Goal: Find specific page/section: Find specific page/section

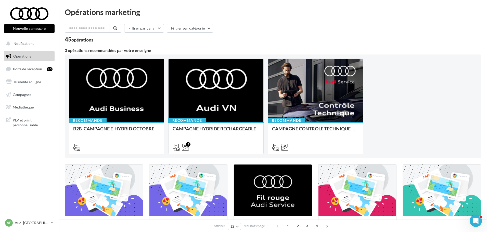
click at [23, 113] on div "PLV et print personnalisable" at bounding box center [29, 122] width 55 height 19
click at [23, 109] on span "Médiathèque" at bounding box center [23, 107] width 21 height 4
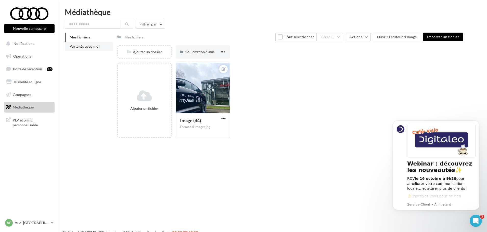
click at [86, 44] on li "Partagés avec moi" at bounding box center [89, 46] width 48 height 9
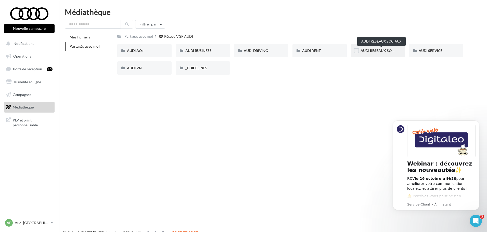
click at [371, 50] on span "AUDI RESEAUX SOCIAUX" at bounding box center [382, 50] width 42 height 4
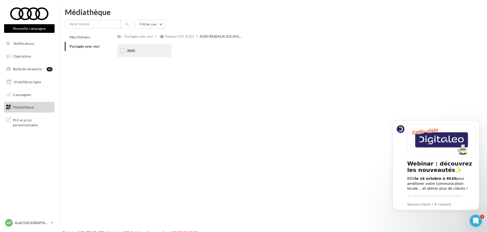
click at [141, 50] on div "2025" at bounding box center [144, 50] width 35 height 5
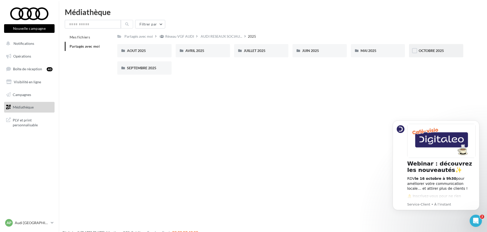
click at [441, 47] on div "OCTOBRE 2025" at bounding box center [436, 50] width 54 height 13
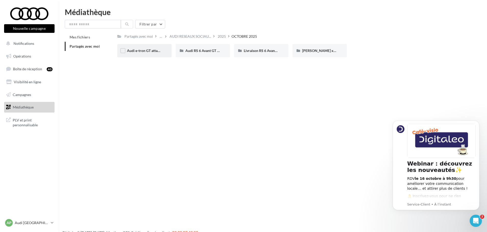
click at [134, 44] on div "Audi e-tron GT attack plan Post 3" at bounding box center [144, 50] width 54 height 13
click at [155, 51] on div "FB / LK" at bounding box center [144, 50] width 35 height 5
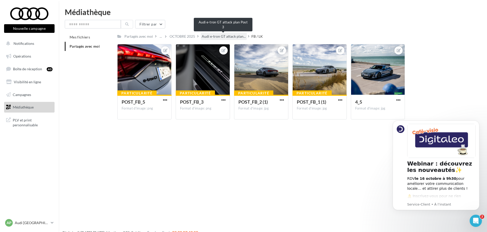
click at [240, 37] on span "Audi e-tron GT attack plan..." at bounding box center [224, 36] width 44 height 5
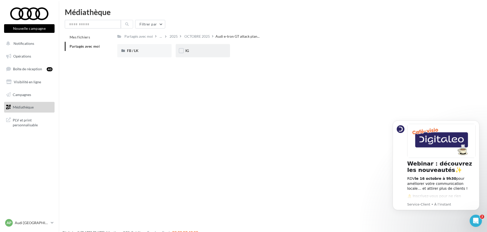
click at [205, 50] on div "IG" at bounding box center [202, 50] width 35 height 5
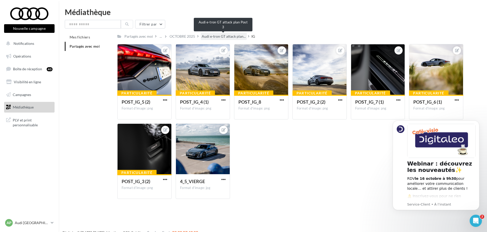
click at [231, 35] on span "Audi e-tron GT attack plan..." at bounding box center [224, 36] width 44 height 5
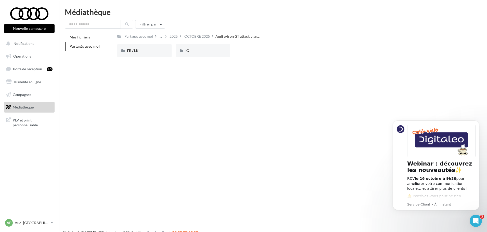
click at [180, 36] on icon at bounding box center [181, 36] width 2 height 4
click at [197, 36] on div "OCTOBRE 2025" at bounding box center [197, 36] width 26 height 5
click at [229, 48] on div "Audi RS 6 Avant GT (STORY)" at bounding box center [203, 50] width 54 height 13
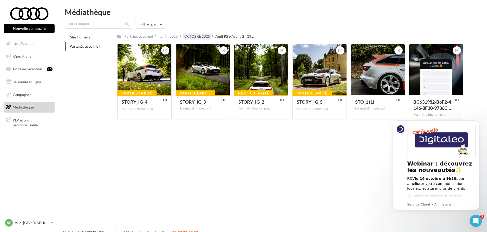
click at [189, 36] on div "OCTOBRE 2025" at bounding box center [197, 36] width 26 height 5
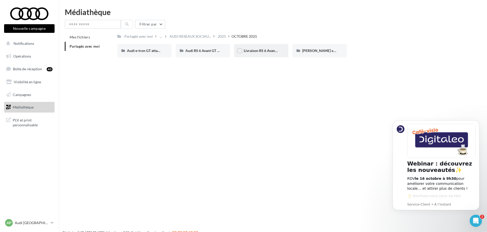
click at [248, 45] on div "Livraison RS 6 Avant GT Pau (LK/FB)" at bounding box center [261, 50] width 54 height 13
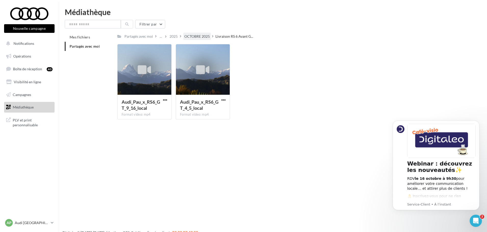
click at [201, 38] on div "OCTOBRE 2025" at bounding box center [197, 36] width 26 height 5
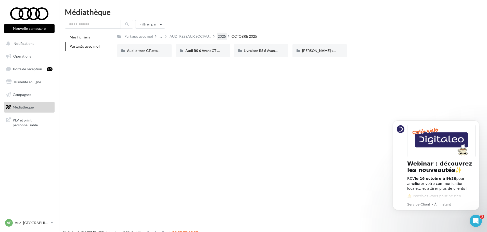
click at [220, 38] on div "2025" at bounding box center [222, 36] width 8 height 5
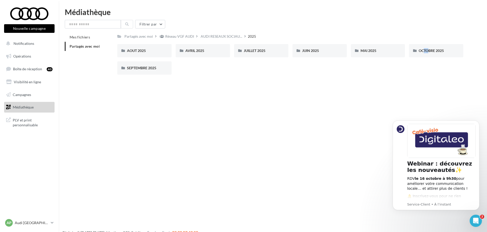
drag, startPoint x: 424, startPoint y: 49, endPoint x: 199, endPoint y: 95, distance: 228.9
click at [419, 76] on div "AOUT 2025 AOUT 2025 AVRIL 2025 AVRIL 2025 JUILLET 2025 JUILLET 2025 JUIN 2025 J…" at bounding box center [292, 61] width 350 height 35
click at [151, 69] on span "SEPTEMBRE 2025" at bounding box center [141, 68] width 29 height 4
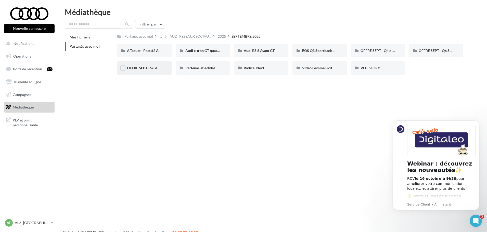
click at [149, 65] on div "OFFRE SEPT - S6 Avant e-tron (FB / IG)" at bounding box center [144, 67] width 54 height 13
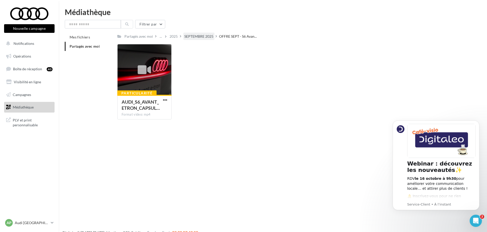
click at [202, 37] on div "SEPTEMBRE 2025" at bounding box center [198, 36] width 29 height 5
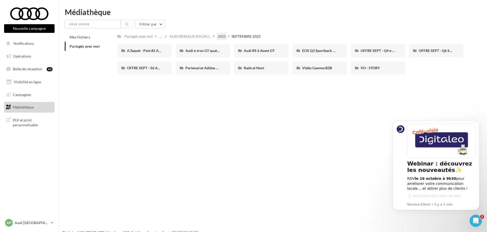
click at [217, 37] on div "2025" at bounding box center [222, 36] width 10 height 7
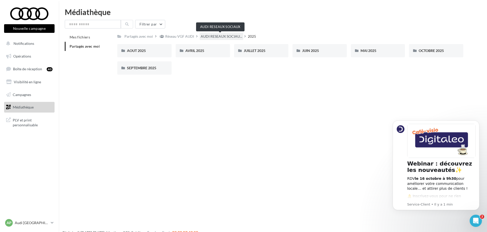
click at [208, 38] on span "AUDI RESEAUX SOCIAU..." at bounding box center [222, 36] width 42 height 5
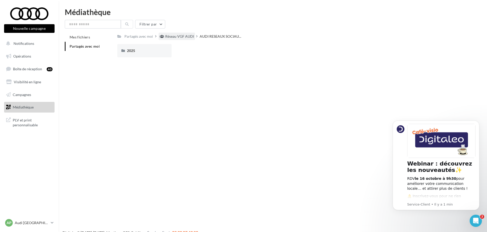
click at [174, 38] on div "Réseau VGF AUDI" at bounding box center [179, 36] width 29 height 5
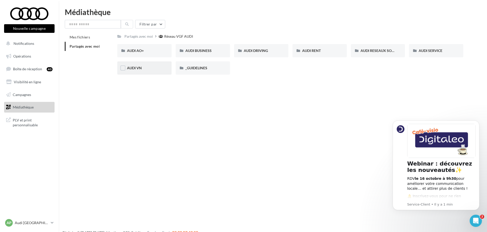
click at [148, 64] on div "AUDI VN" at bounding box center [144, 67] width 54 height 13
click at [214, 53] on div "AUDI VN CAMPAGNE HYBRIDE RECHARGEABLE" at bounding box center [202, 50] width 35 height 5
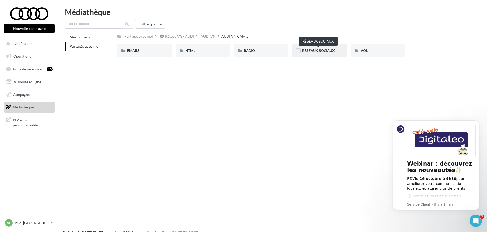
click at [311, 50] on span "RÉSEAUX SOCIAUX" at bounding box center [318, 50] width 33 height 4
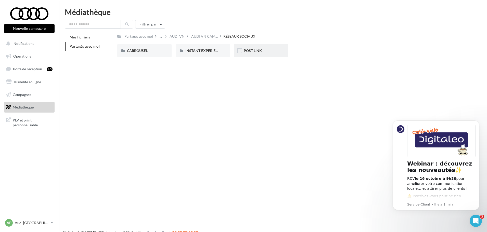
click at [263, 51] on div "POST LINK" at bounding box center [261, 50] width 35 height 5
click at [225, 35] on div "RÉSEAUX SOCIAUX" at bounding box center [219, 36] width 32 height 5
click at [145, 53] on div "CARROUSEL" at bounding box center [144, 50] width 35 height 5
click at [142, 47] on div "A3 TFSI e" at bounding box center [144, 50] width 54 height 13
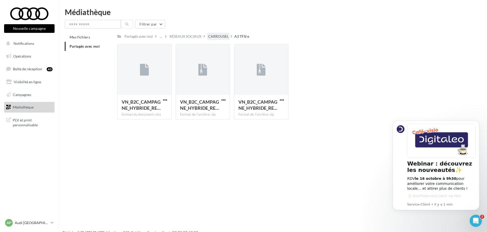
click at [225, 38] on div "CARROUSEL" at bounding box center [218, 36] width 21 height 5
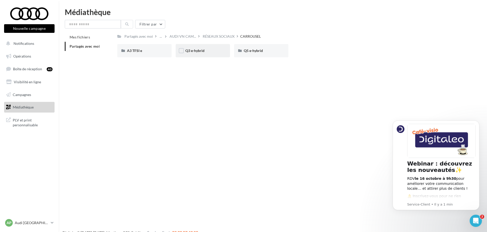
click at [214, 54] on div "Q3 e-hybrid" at bounding box center [203, 50] width 54 height 13
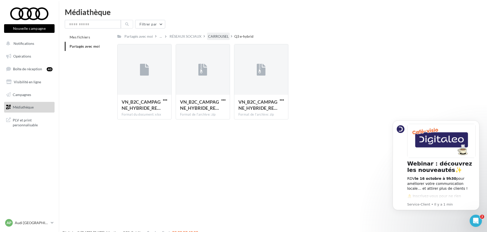
click at [219, 36] on div "CARROUSEL" at bounding box center [218, 36] width 21 height 5
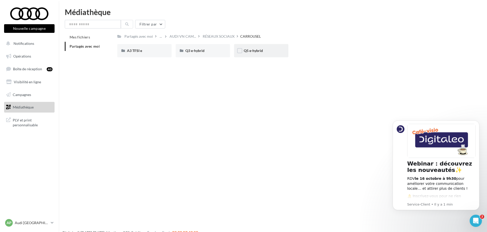
click at [275, 48] on div "Q5 e-hybrid" at bounding box center [261, 50] width 35 height 5
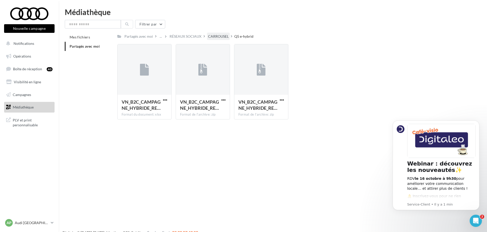
click at [223, 37] on div "CARROUSEL" at bounding box center [218, 36] width 21 height 5
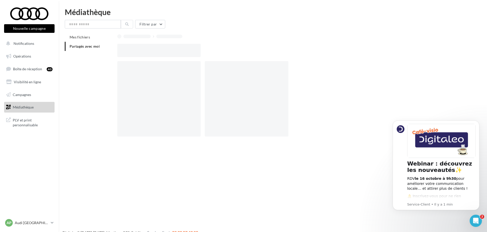
click at [223, 37] on div at bounding box center [290, 36] width 346 height 7
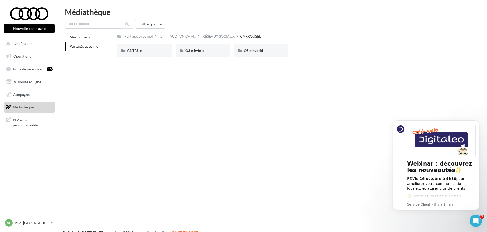
click at [205, 69] on div "Nouvelle campagne Nouvelle campagne Notifications Opérations Boîte de réception…" at bounding box center [243, 124] width 487 height 232
click at [220, 37] on div "RÉSEAUX SOCIAUX" at bounding box center [219, 36] width 32 height 5
click at [206, 53] on span "INSTANT EXPERIENCE" at bounding box center [203, 50] width 37 height 4
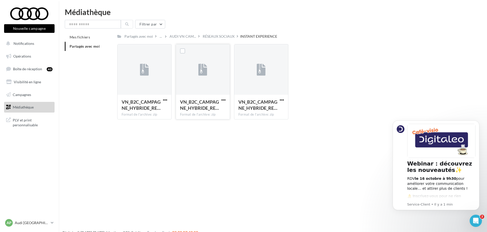
click at [208, 63] on div at bounding box center [203, 69] width 54 height 51
click at [185, 39] on span "AUDI VN CAM..." at bounding box center [183, 36] width 27 height 5
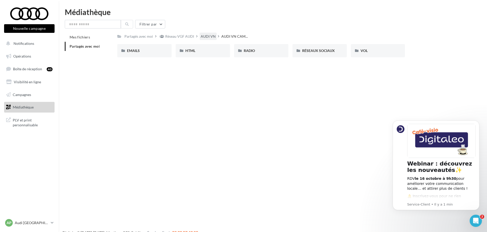
click at [210, 36] on div "AUDI VN" at bounding box center [208, 36] width 15 height 5
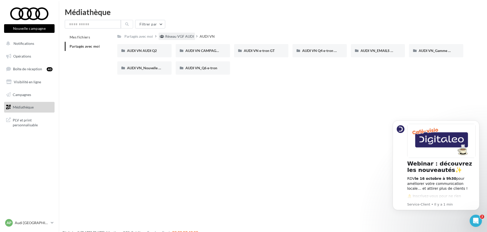
click at [185, 37] on div "Réseau VGF AUDI" at bounding box center [179, 36] width 29 height 5
click at [154, 52] on div "AUDI AO+" at bounding box center [144, 50] width 35 height 5
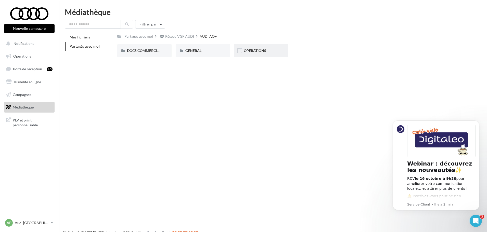
click at [263, 54] on div "OPERATIONS" at bounding box center [261, 50] width 54 height 13
click at [152, 53] on span "AUDI VO_Campagne_Octobre" at bounding box center [151, 50] width 48 height 4
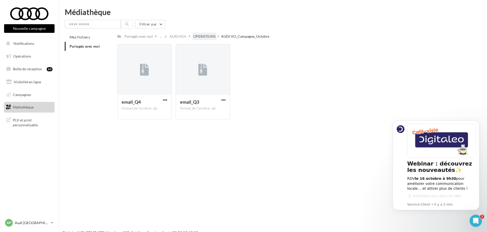
click at [204, 39] on div "OPERATIONS" at bounding box center [204, 36] width 24 height 7
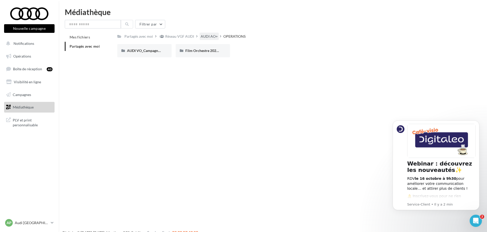
click at [207, 35] on div "AUDI AO+" at bounding box center [209, 36] width 17 height 5
click at [180, 39] on div "Réseau VGF AUDI" at bounding box center [179, 36] width 29 height 5
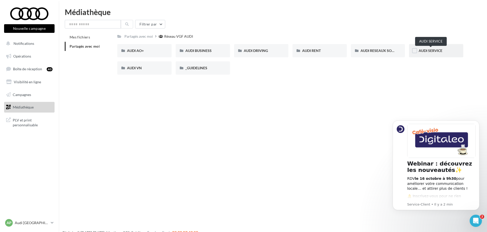
click at [429, 51] on span "AUDI SERVICE" at bounding box center [431, 50] width 24 height 4
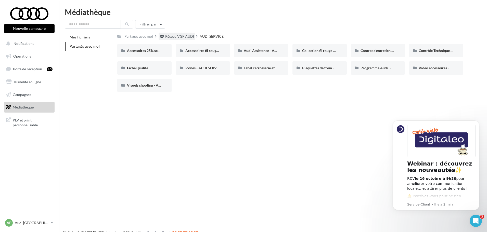
click at [189, 37] on div "Réseau VGF AUDI" at bounding box center [179, 36] width 29 height 5
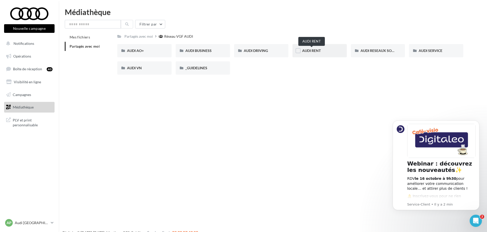
click at [319, 51] on span "AUDI RENT" at bounding box center [311, 50] width 19 height 4
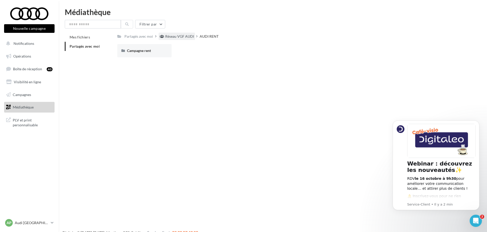
click at [187, 37] on div "Réseau VGF AUDI" at bounding box center [179, 36] width 29 height 5
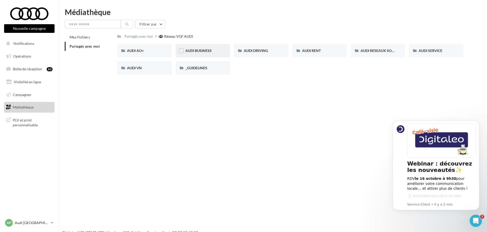
click at [223, 50] on div "AUDI BUSINESS" at bounding box center [203, 50] width 54 height 13
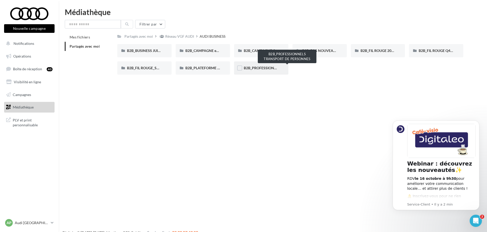
click at [267, 69] on span "B2B_PROFESSIONNELS TRANSPORT DE PERSONNES" at bounding box center [288, 68] width 88 height 4
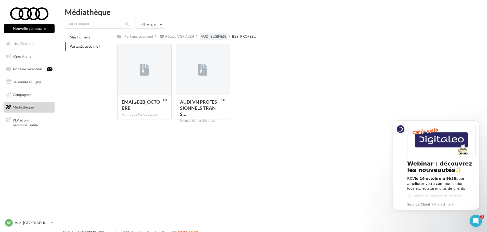
click at [219, 36] on div "AUDI BUSINESS" at bounding box center [214, 36] width 26 height 5
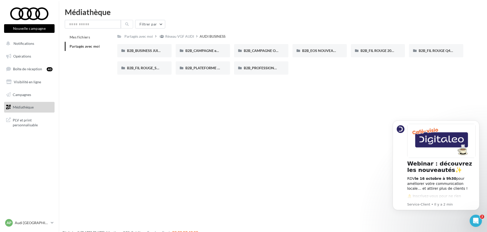
click at [183, 36] on div "Réseau VGF AUDI" at bounding box center [179, 36] width 29 height 5
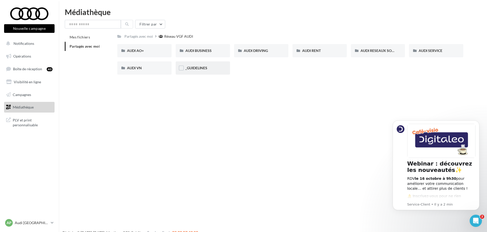
click at [209, 72] on div "_GUIDELINES" at bounding box center [203, 67] width 54 height 13
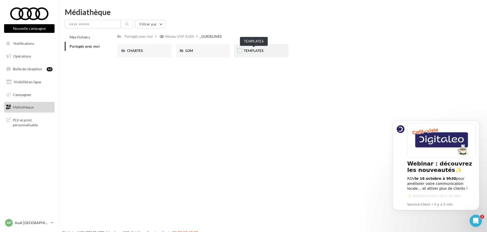
click at [256, 53] on span "TEMPLATES" at bounding box center [254, 50] width 20 height 4
click at [216, 35] on div "_GUIDELINES" at bounding box center [212, 36] width 22 height 5
click at [190, 39] on div "Réseau VGF AUDI" at bounding box center [177, 36] width 36 height 7
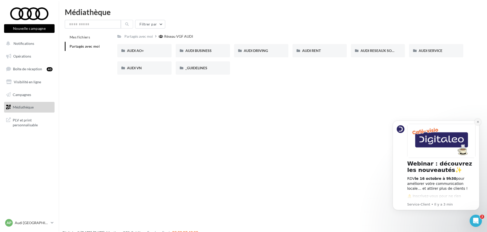
click at [479, 124] on button "Dismiss notification" at bounding box center [478, 122] width 7 height 7
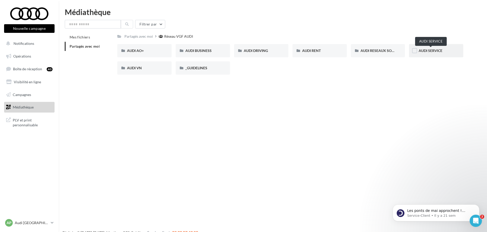
click at [431, 52] on span "AUDI SERVICE" at bounding box center [431, 50] width 24 height 4
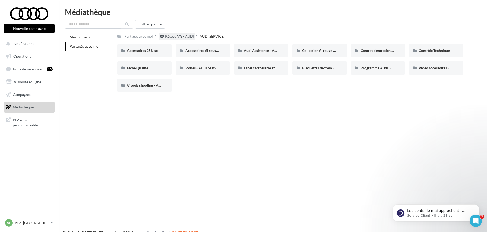
click at [182, 38] on div "Réseau VGF AUDI" at bounding box center [179, 36] width 29 height 5
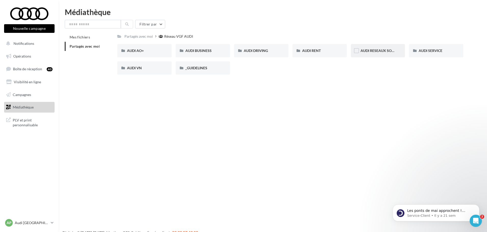
click at [386, 55] on div "AUDI RESEAUX SOCIAUX" at bounding box center [378, 50] width 54 height 13
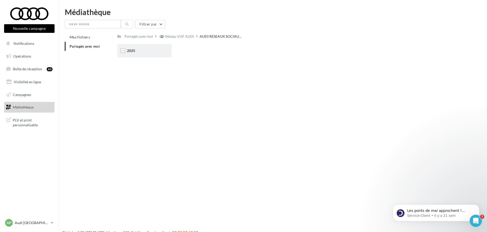
click at [126, 49] on div "2025" at bounding box center [144, 50] width 54 height 13
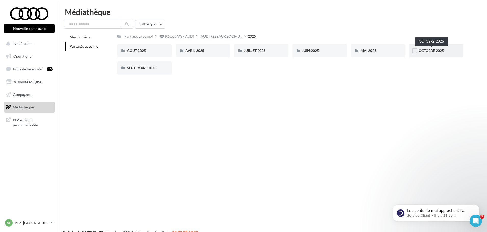
click at [432, 52] on span "OCTOBRE 2025" at bounding box center [431, 50] width 25 height 4
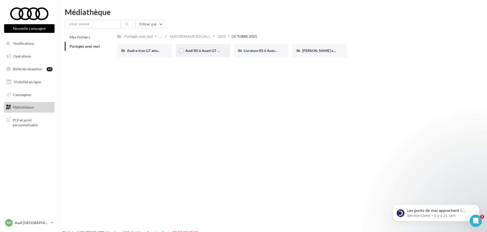
click at [208, 56] on div "Audi RS 6 Avant GT (STORY)" at bounding box center [203, 50] width 54 height 13
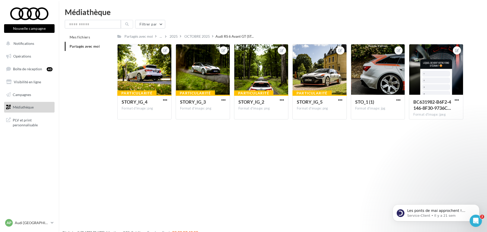
click at [209, 39] on div "OCTOBRE 2025" at bounding box center [197, 36] width 26 height 5
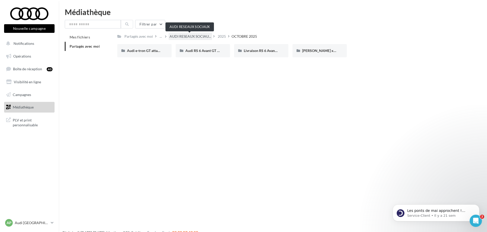
click at [197, 37] on span "AUDI RESEAUX SOCIAU..." at bounding box center [191, 36] width 42 height 5
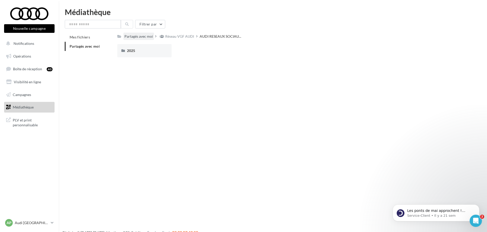
click at [144, 37] on div "Partagés avec moi" at bounding box center [138, 36] width 29 height 5
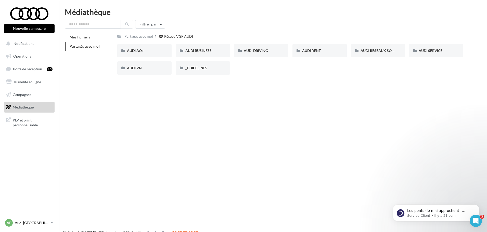
click at [42, 223] on p "Audi [GEOGRAPHIC_DATA]" at bounding box center [32, 223] width 34 height 5
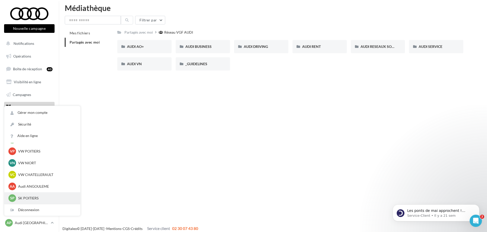
scroll to position [8, 0]
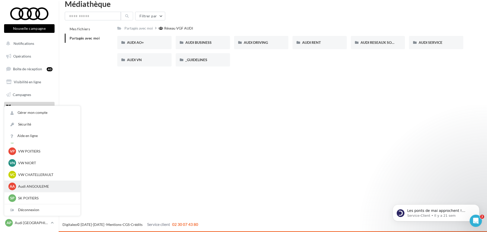
click at [45, 187] on p "Audi ANGOULEME" at bounding box center [46, 186] width 56 height 5
